Goal: Go to known website: Go to known website

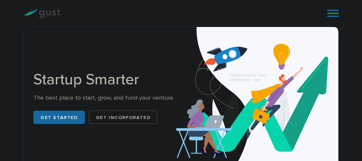
click at [44, 14] on img at bounding box center [41, 13] width 37 height 9
click at [332, 14] on link at bounding box center [333, 13] width 12 height 10
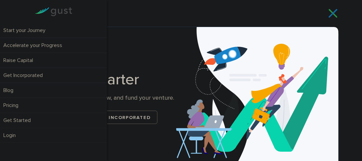
click at [12, 134] on link "Login" at bounding box center [53, 135] width 107 height 15
